Goal: Transaction & Acquisition: Purchase product/service

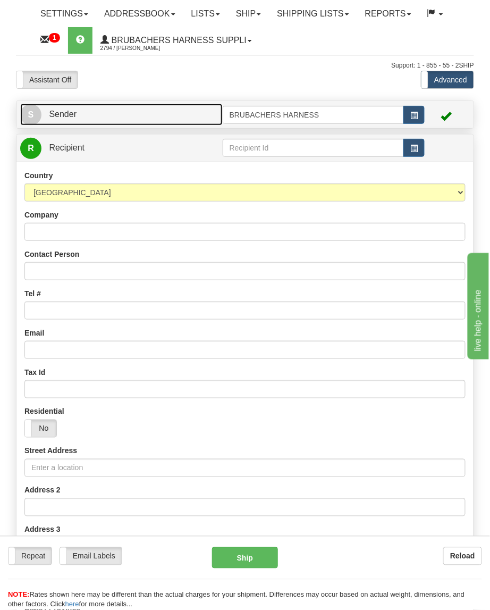
click at [155, 119] on link "S Sender" at bounding box center [121, 115] width 203 height 22
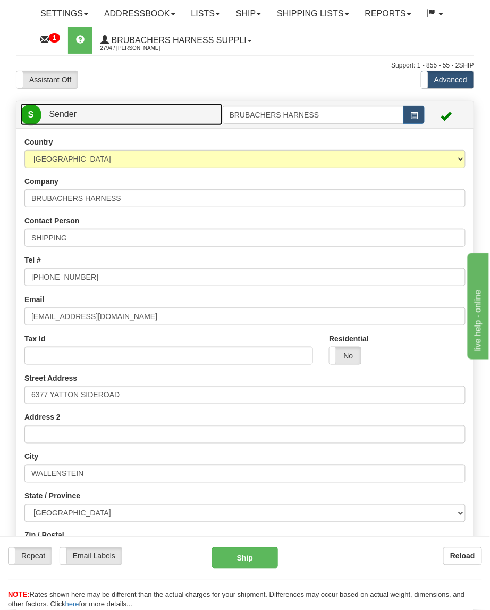
type input "WALLENSTEIN"
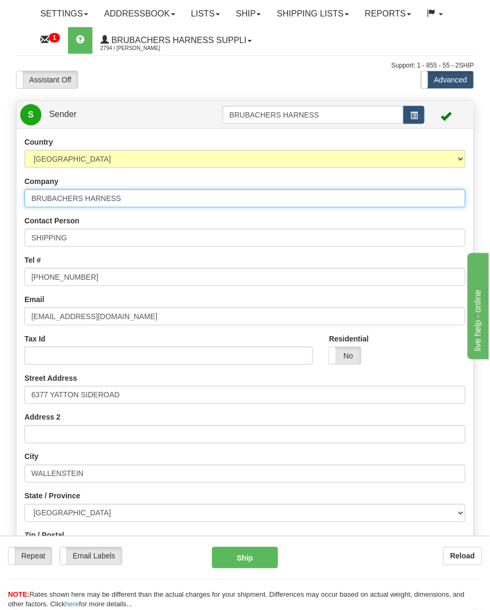
drag, startPoint x: -553, startPoint y: 6, endPoint x: -622, endPoint y: 6, distance: 69.2
click at [0, 6] on html "Training Course Close Toggle navigation Settings Shipping Preferences New Sende…" at bounding box center [245, 305] width 490 height 610
type input "t"
type input "[PERSON_NAME]"
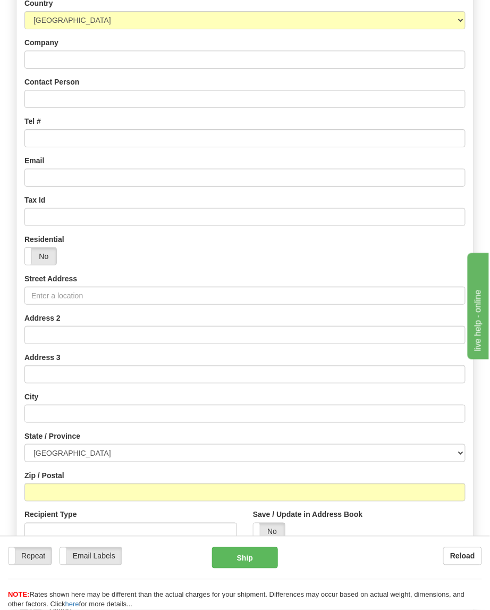
scroll to position [567, 0]
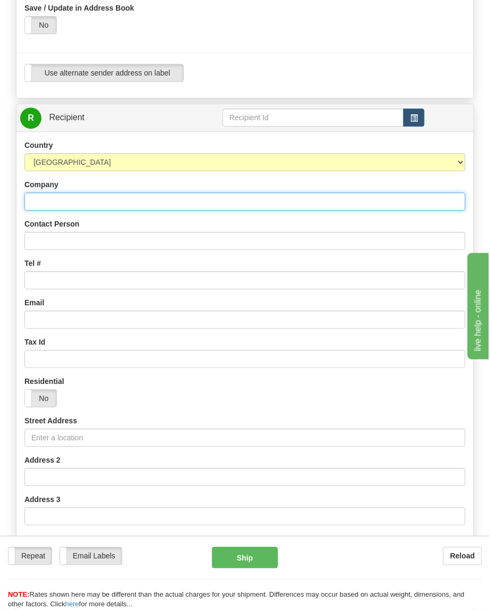
click at [78, 195] on input "Company" at bounding box center [245, 202] width 442 height 18
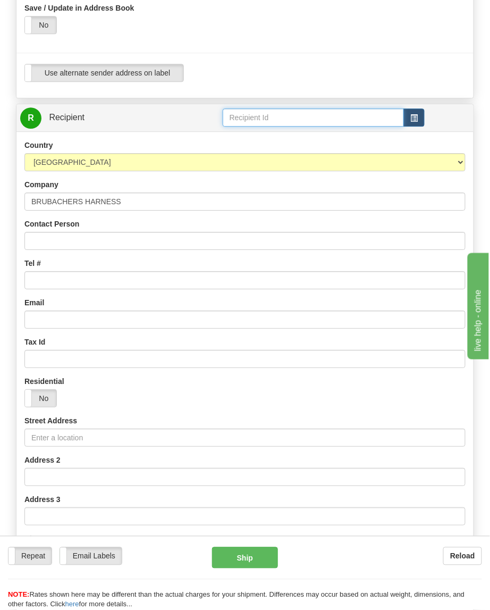
type input "BRUBACHERS HARNESS"
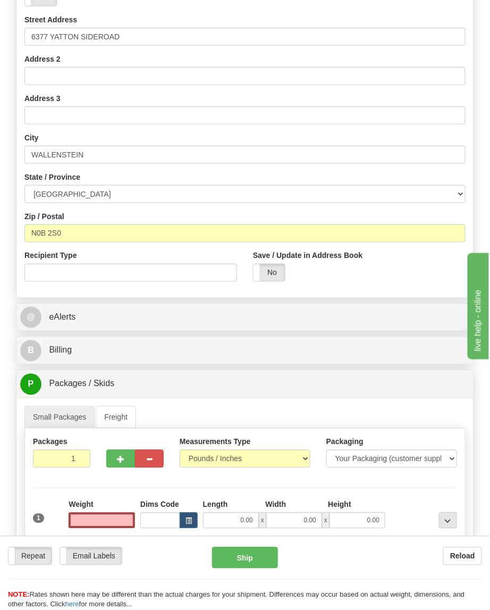
scroll to position [1029, 0]
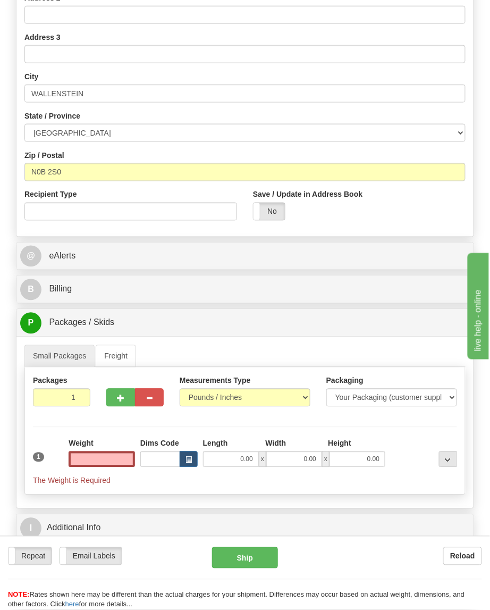
click at [95, 452] on input "text" at bounding box center [102, 460] width 66 height 16
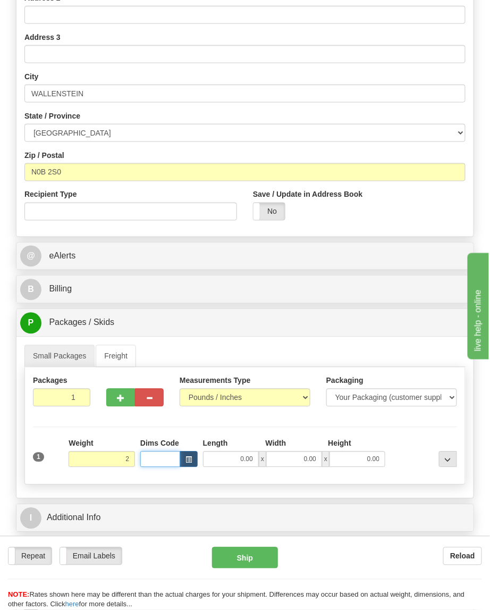
type input "2.00"
type input "8.00"
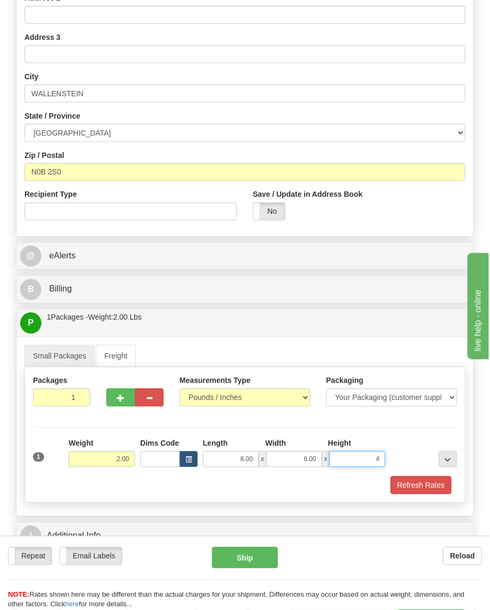
type input "4.00"
drag, startPoint x: 416, startPoint y: 469, endPoint x: 393, endPoint y: 473, distance: 23.2
click at [416, 477] on button "Refresh Rates" at bounding box center [421, 486] width 61 height 18
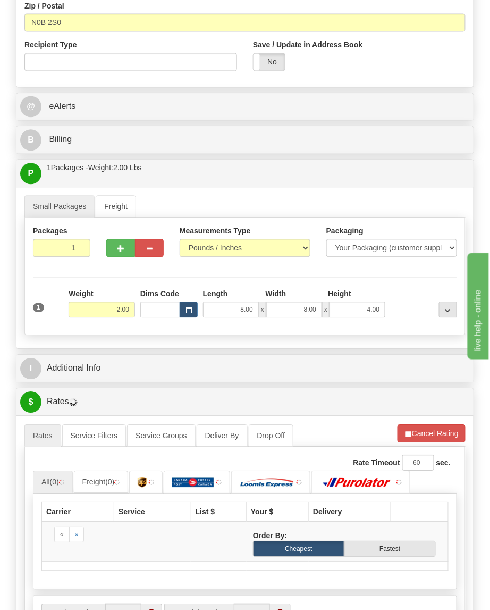
scroll to position [1384, 0]
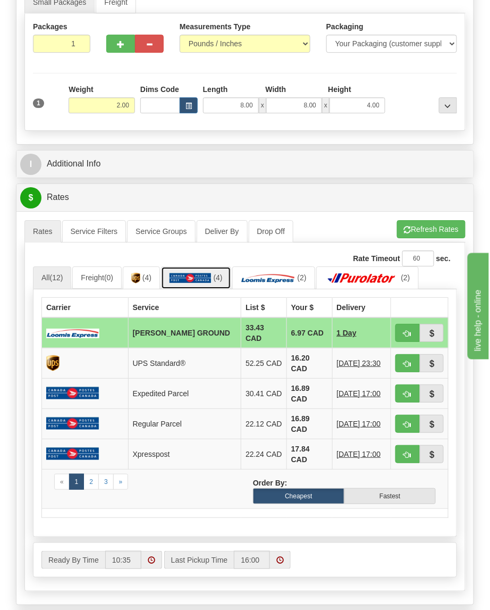
click at [195, 267] on link "(4)" at bounding box center [196, 278] width 70 height 23
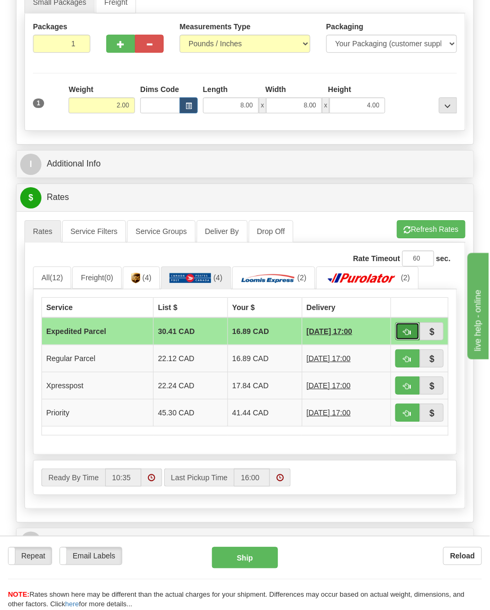
click at [402, 322] on button "button" at bounding box center [408, 331] width 24 height 18
type input "DOM.EP"
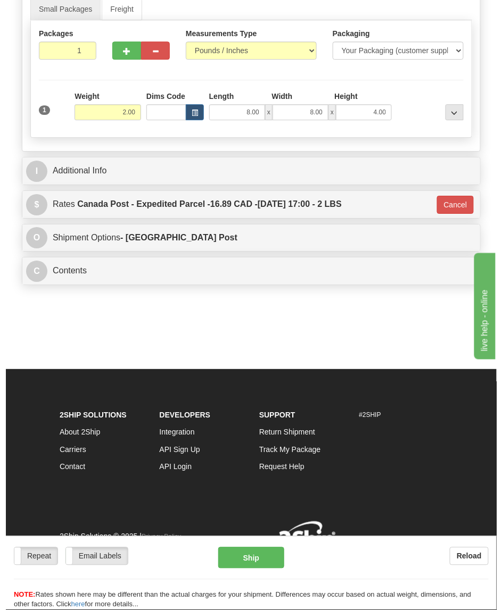
scroll to position [1377, 0]
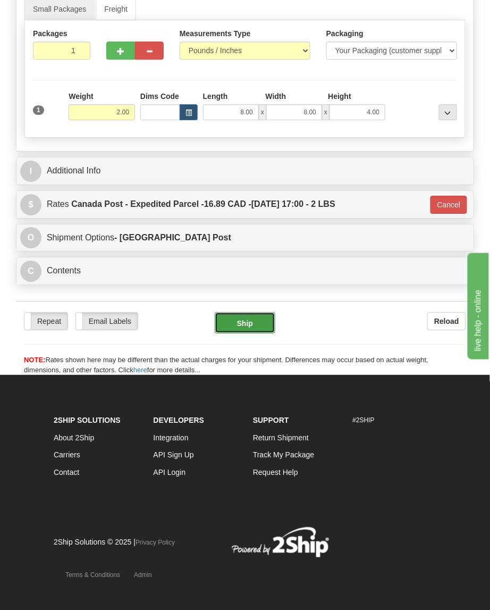
click at [259, 312] on button "Ship" at bounding box center [245, 322] width 61 height 21
